Goal: Check status: Check status

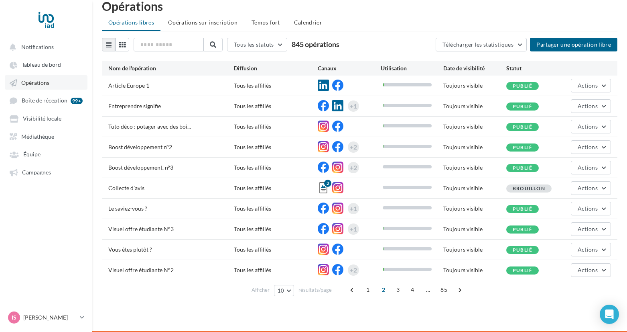
scroll to position [13, 0]
click at [37, 178] on link "Campagnes" at bounding box center [46, 172] width 83 height 14
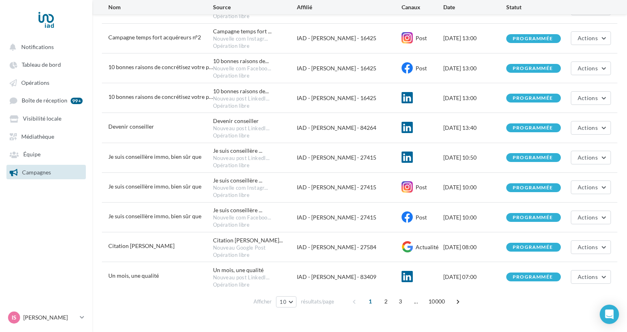
scroll to position [165, 0]
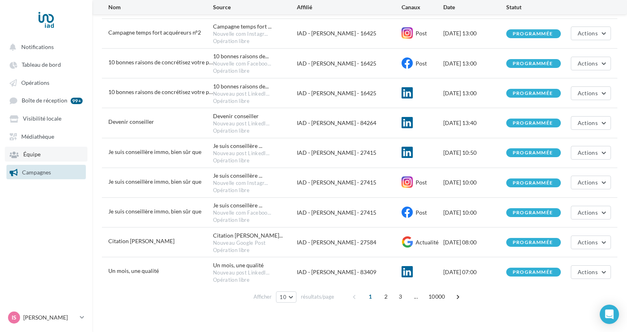
click at [60, 158] on link "Équipe" at bounding box center [46, 153] width 83 height 14
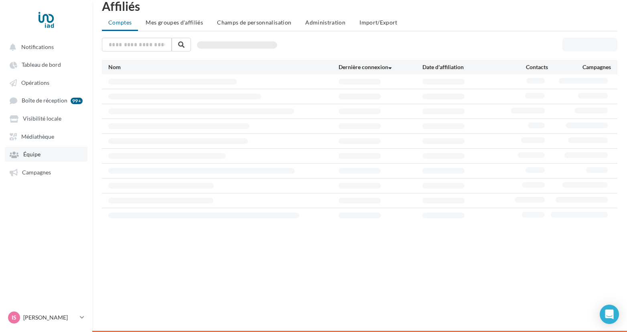
scroll to position [13, 0]
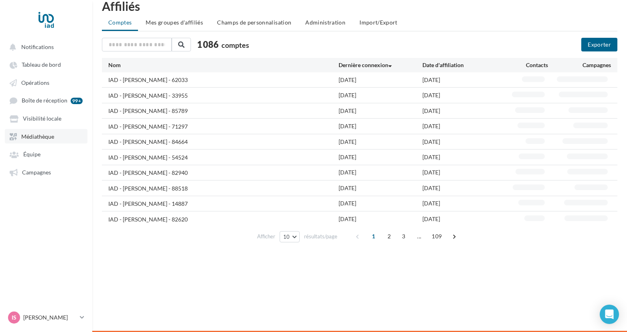
click at [63, 133] on link "Médiathèque" at bounding box center [46, 136] width 83 height 14
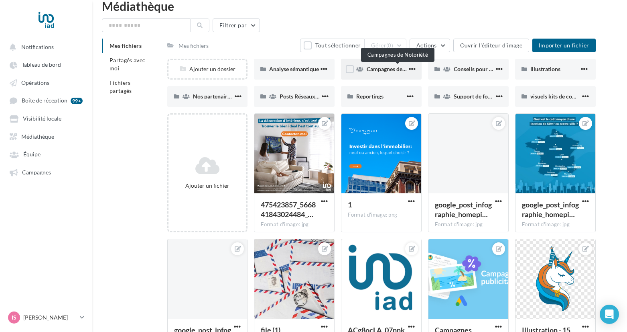
click at [384, 71] on span "Campagnes de Notoriété" at bounding box center [397, 68] width 61 height 7
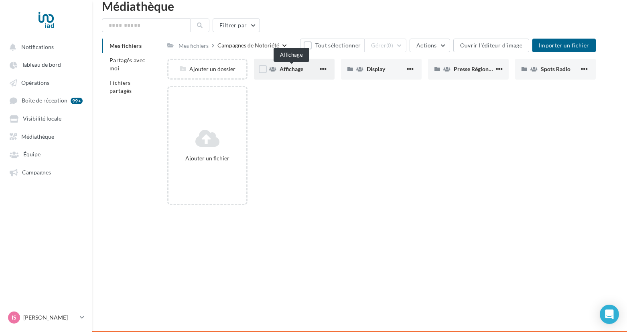
click at [299, 70] on span "Affichage" at bounding box center [292, 68] width 24 height 7
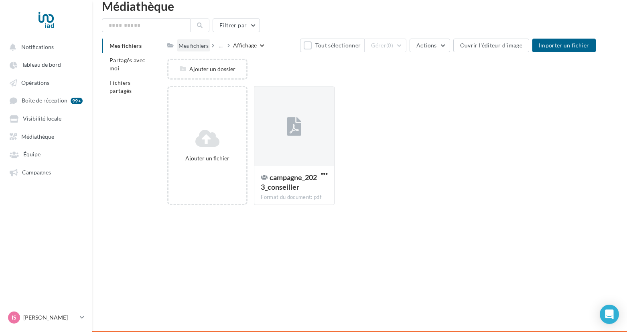
click at [199, 44] on div "Mes fichiers" at bounding box center [194, 46] width 30 height 8
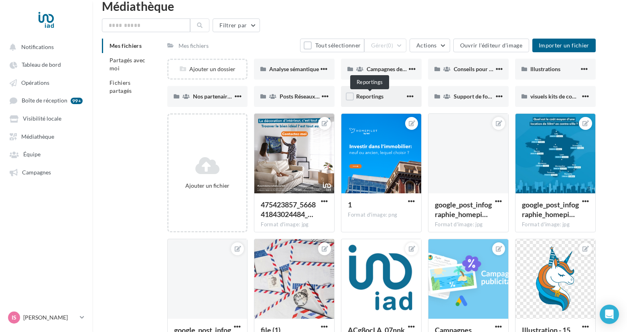
click at [382, 97] on span "Reportings" at bounding box center [369, 96] width 27 height 7
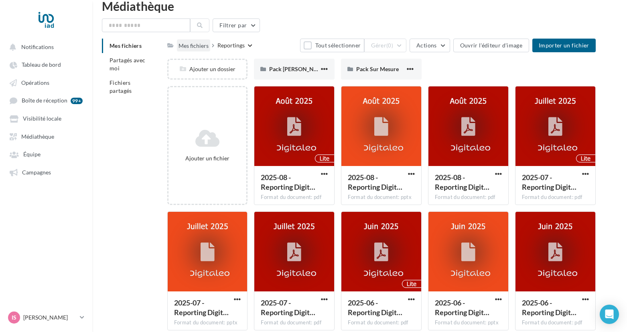
click at [197, 47] on div "Mes fichiers" at bounding box center [194, 46] width 30 height 8
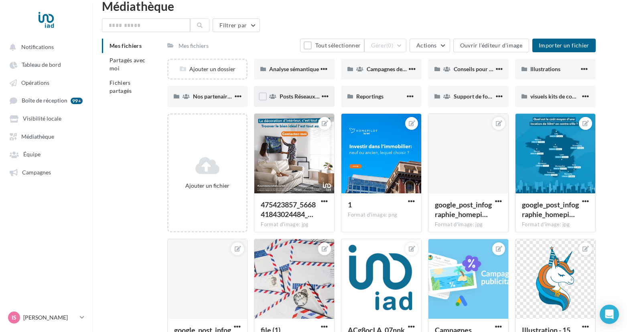
click at [299, 93] on div "Posts Réseaux sociaux" at bounding box center [300, 96] width 41 height 8
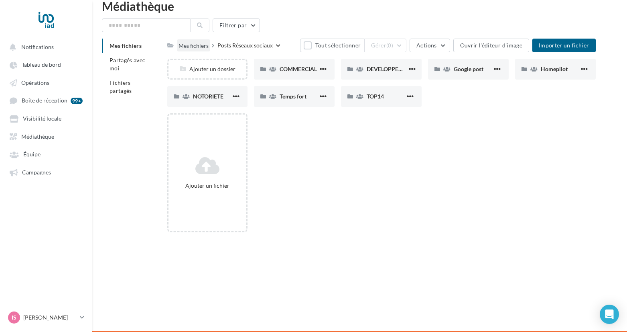
click at [195, 48] on div "Mes fichiers" at bounding box center [194, 46] width 30 height 8
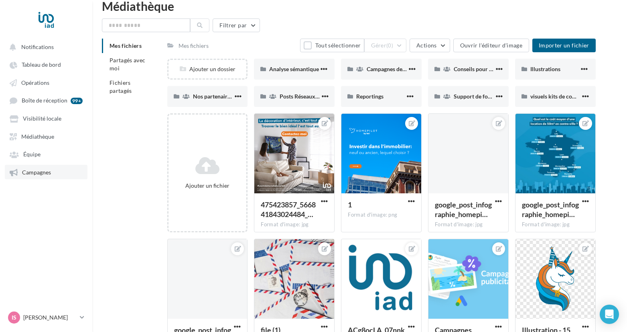
click at [32, 171] on span "Campagnes" at bounding box center [36, 172] width 29 height 7
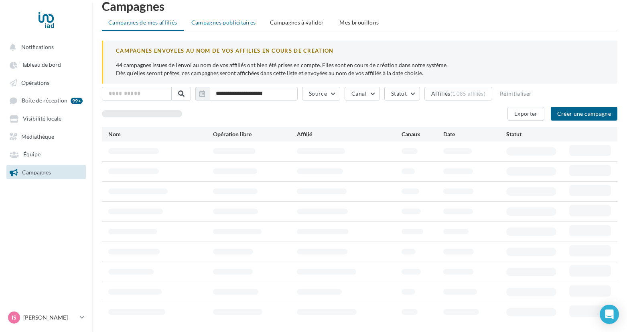
click at [233, 21] on span "Campagnes publicitaires" at bounding box center [223, 22] width 65 height 7
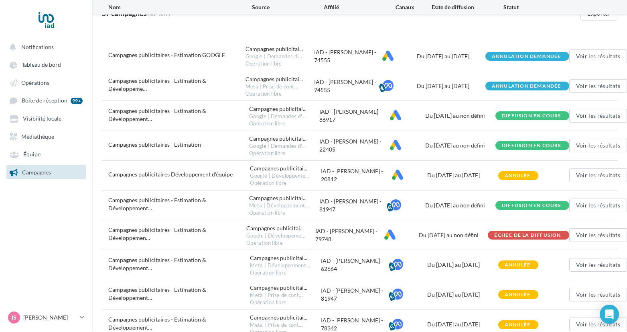
scroll to position [136, 0]
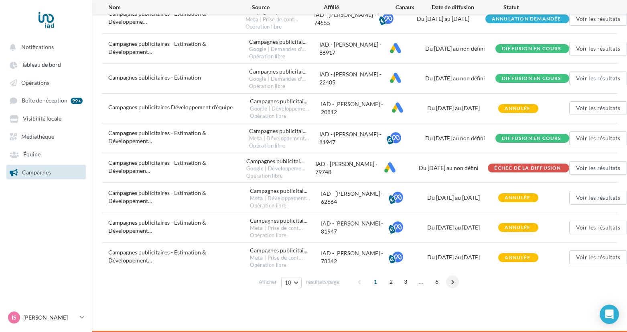
click at [452, 281] on span at bounding box center [452, 281] width 13 height 13
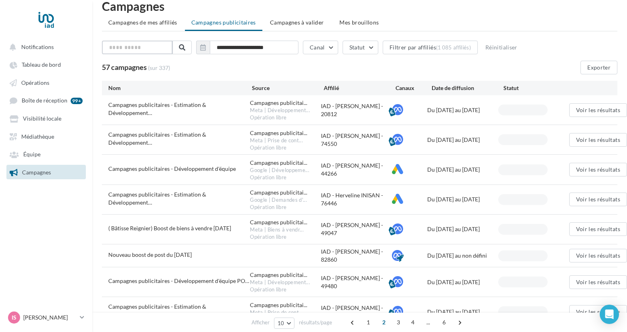
scroll to position [15, 0]
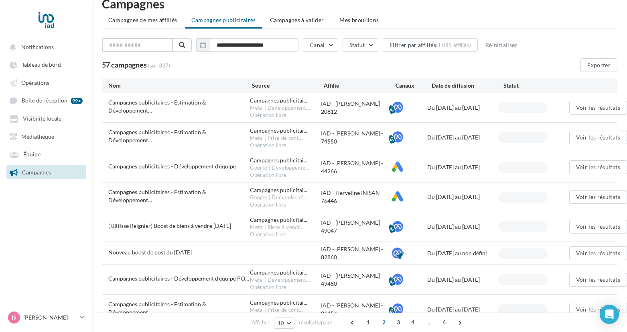
click at [157, 46] on input "text" at bounding box center [137, 45] width 71 height 14
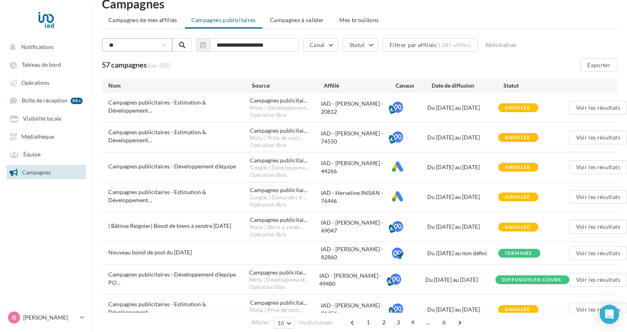
type input "*"
click at [25, 140] on span "Médiathèque" at bounding box center [37, 136] width 33 height 7
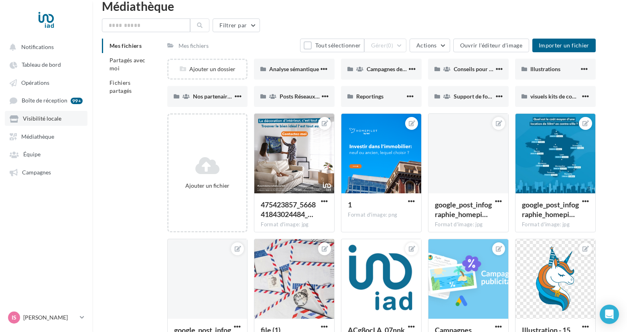
click at [44, 118] on span "Visibilité locale" at bounding box center [42, 118] width 39 height 7
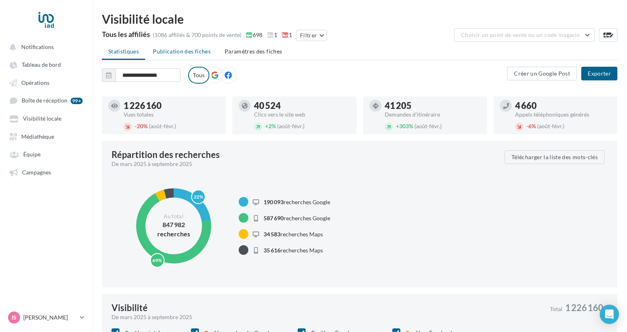
click at [187, 48] on span "Publication des fiches" at bounding box center [182, 51] width 58 height 7
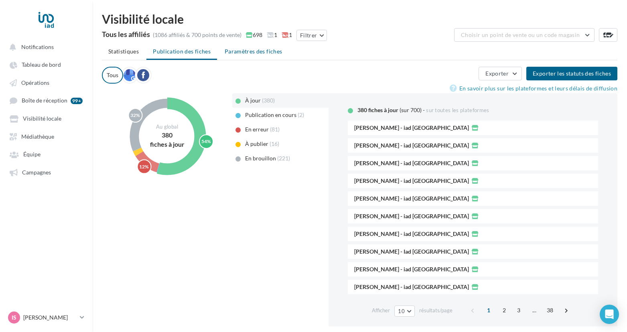
click at [234, 53] on span "Paramètres des fiches" at bounding box center [253, 51] width 57 height 7
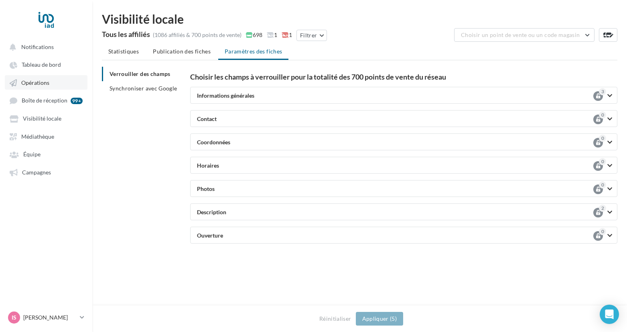
click at [30, 82] on span "Opérations" at bounding box center [35, 82] width 28 height 7
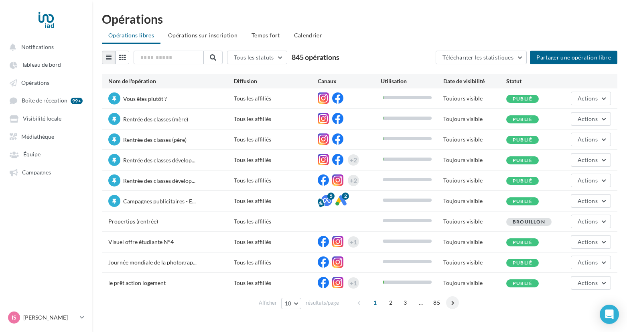
click at [451, 303] on span at bounding box center [452, 302] width 13 height 13
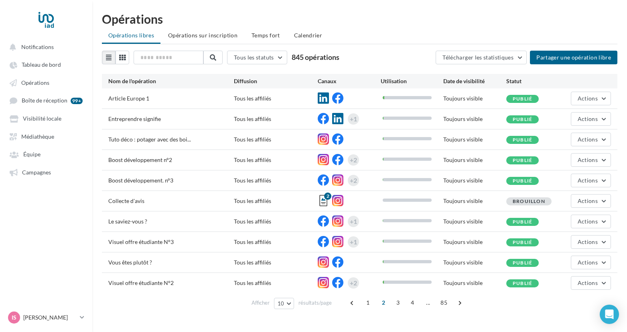
click at [451, 303] on div "1 2 3 4 ... 85" at bounding box center [407, 302] width 122 height 13
click at [458, 302] on span at bounding box center [460, 302] width 13 height 13
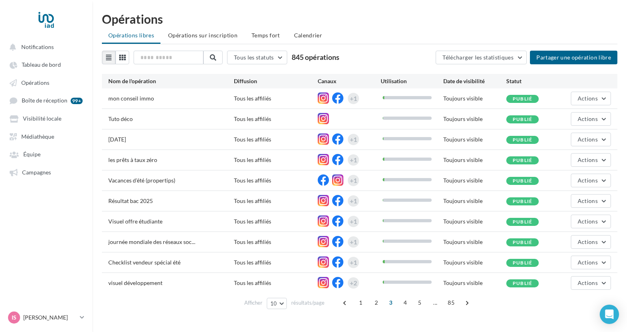
click at [458, 302] on div "1 2 3 4 5 ... 85" at bounding box center [407, 302] width 136 height 13
click at [65, 120] on link "Visibilité locale" at bounding box center [46, 118] width 83 height 14
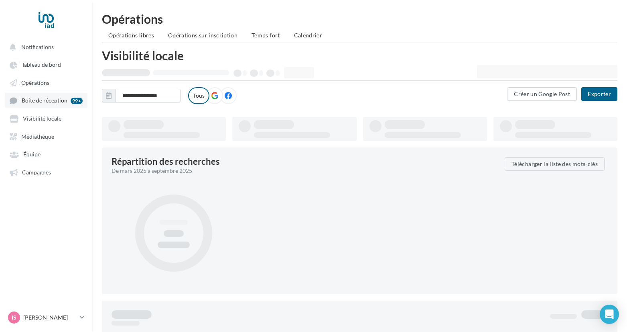
click at [65, 100] on span "Boîte de réception" at bounding box center [45, 100] width 46 height 7
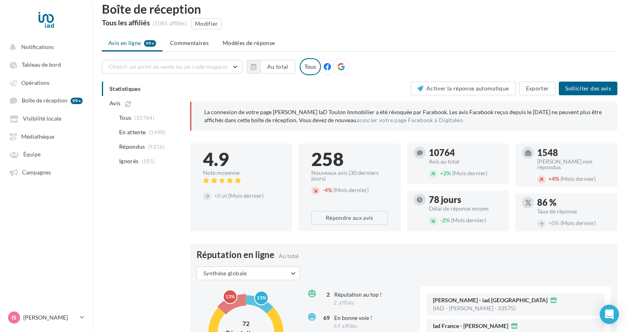
scroll to position [11, 0]
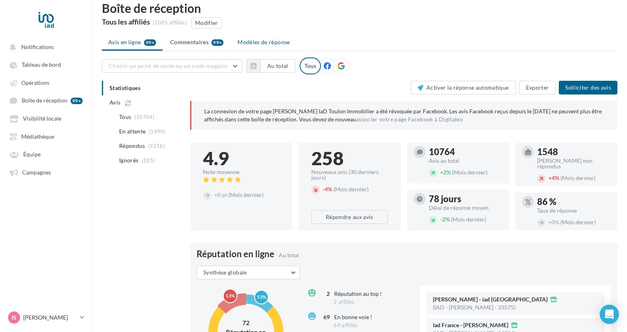
click at [253, 44] on span "Modèles de réponse" at bounding box center [264, 42] width 52 height 7
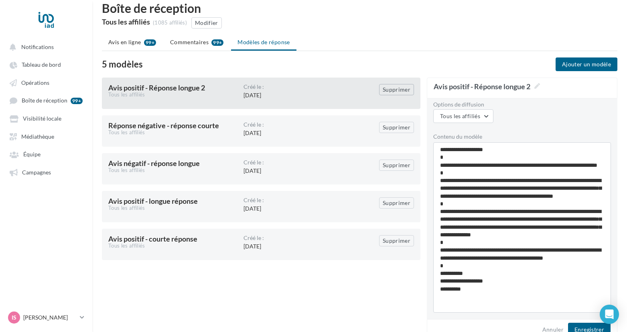
scroll to position [7, 0]
click at [135, 39] on span "Avis en ligne" at bounding box center [124, 42] width 33 height 8
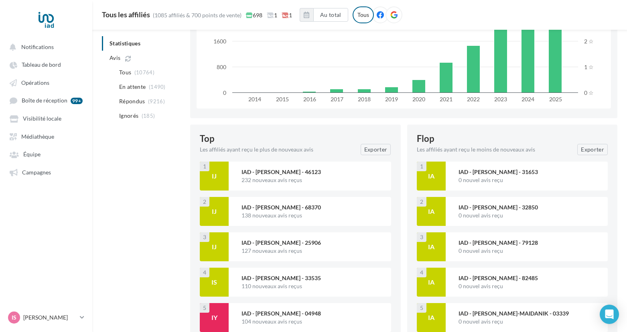
scroll to position [1014, 0]
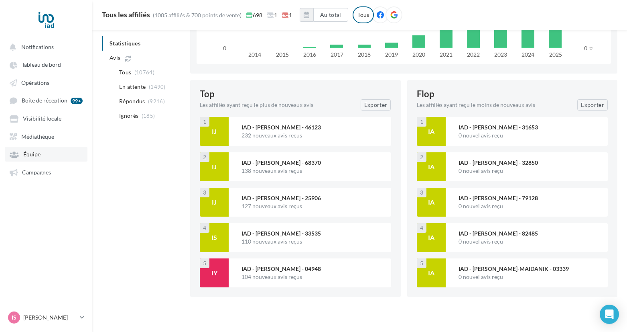
click at [43, 160] on link "Équipe" at bounding box center [46, 153] width 83 height 14
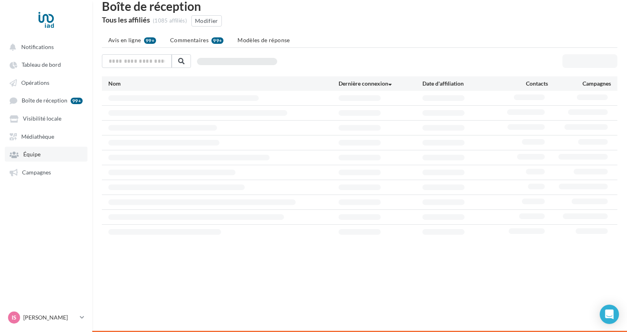
scroll to position [13, 0]
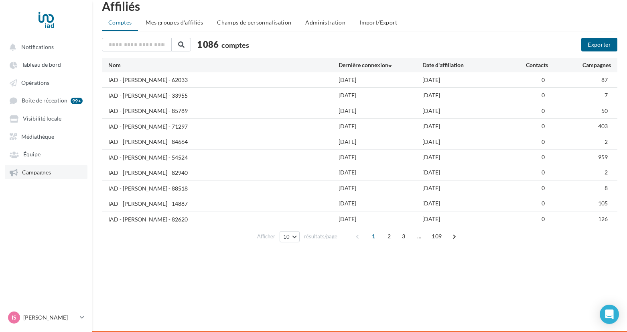
click at [41, 179] on link "Campagnes" at bounding box center [46, 172] width 83 height 14
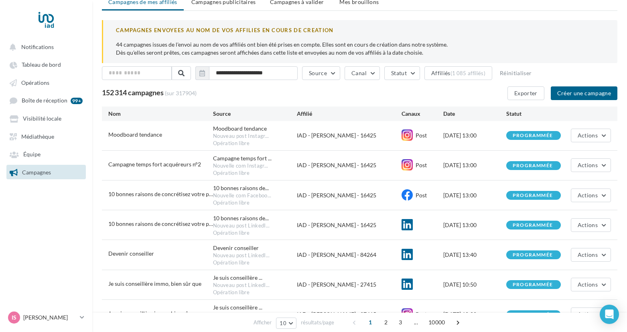
scroll to position [35, 0]
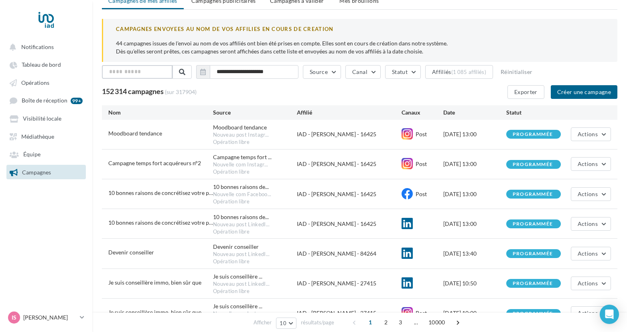
click at [153, 71] on input "text" at bounding box center [137, 72] width 71 height 14
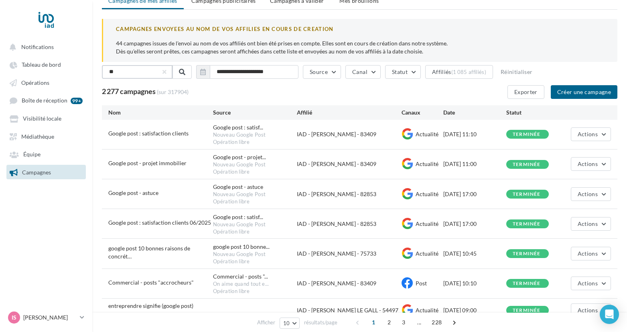
type input "*"
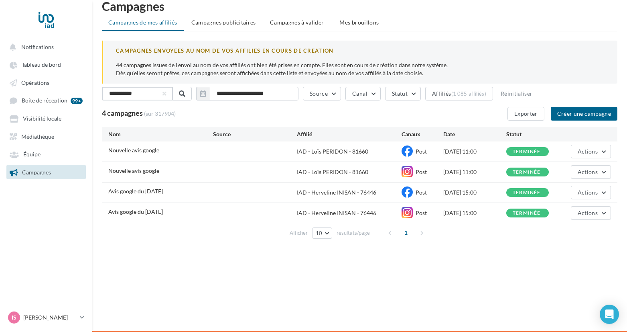
scroll to position [13, 0]
type input "**********"
click at [118, 189] on span "Avis google du [DATE]" at bounding box center [135, 190] width 55 height 7
click at [593, 155] on button "Actions" at bounding box center [591, 151] width 40 height 14
click at [567, 171] on button "Voir les résultats" at bounding box center [571, 170] width 80 height 21
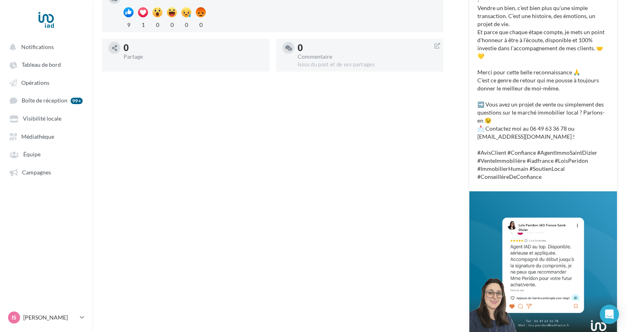
scroll to position [220, 0]
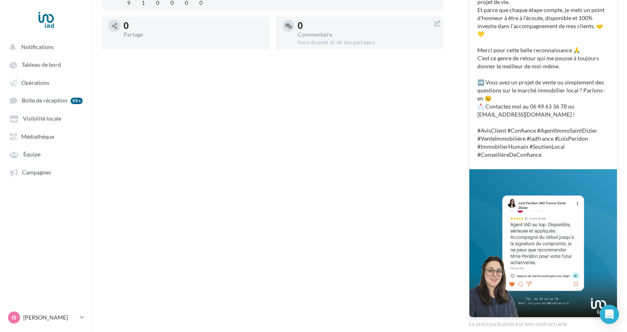
click at [506, 197] on img at bounding box center [544, 243] width 148 height 148
click at [563, 242] on img at bounding box center [544, 243] width 148 height 148
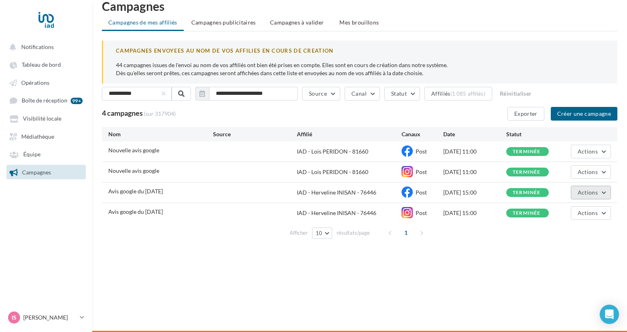
click at [588, 191] on span "Actions" at bounding box center [588, 192] width 20 height 7
click at [572, 212] on button "Voir les résultats" at bounding box center [571, 211] width 80 height 21
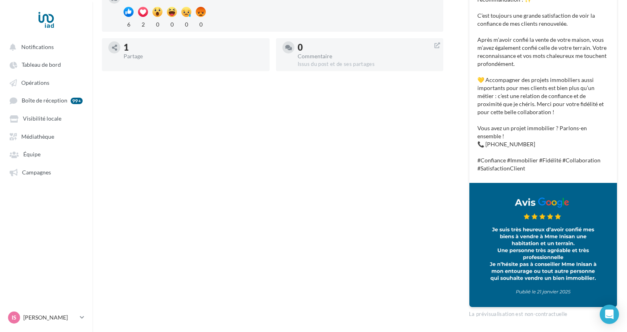
scroll to position [205, 0]
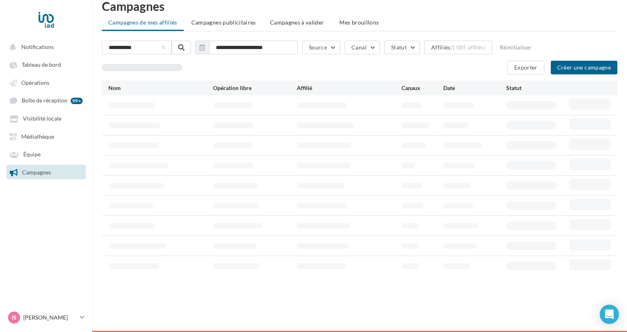
scroll to position [13, 0]
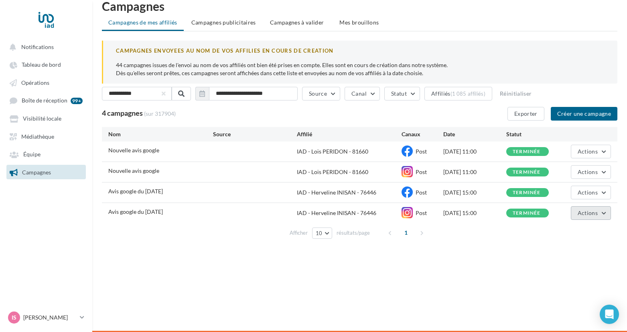
click at [600, 210] on button "Actions" at bounding box center [591, 213] width 40 height 14
click at [48, 157] on link "Équipe" at bounding box center [46, 153] width 83 height 14
